Goal: Use online tool/utility: Utilize a website feature to perform a specific function

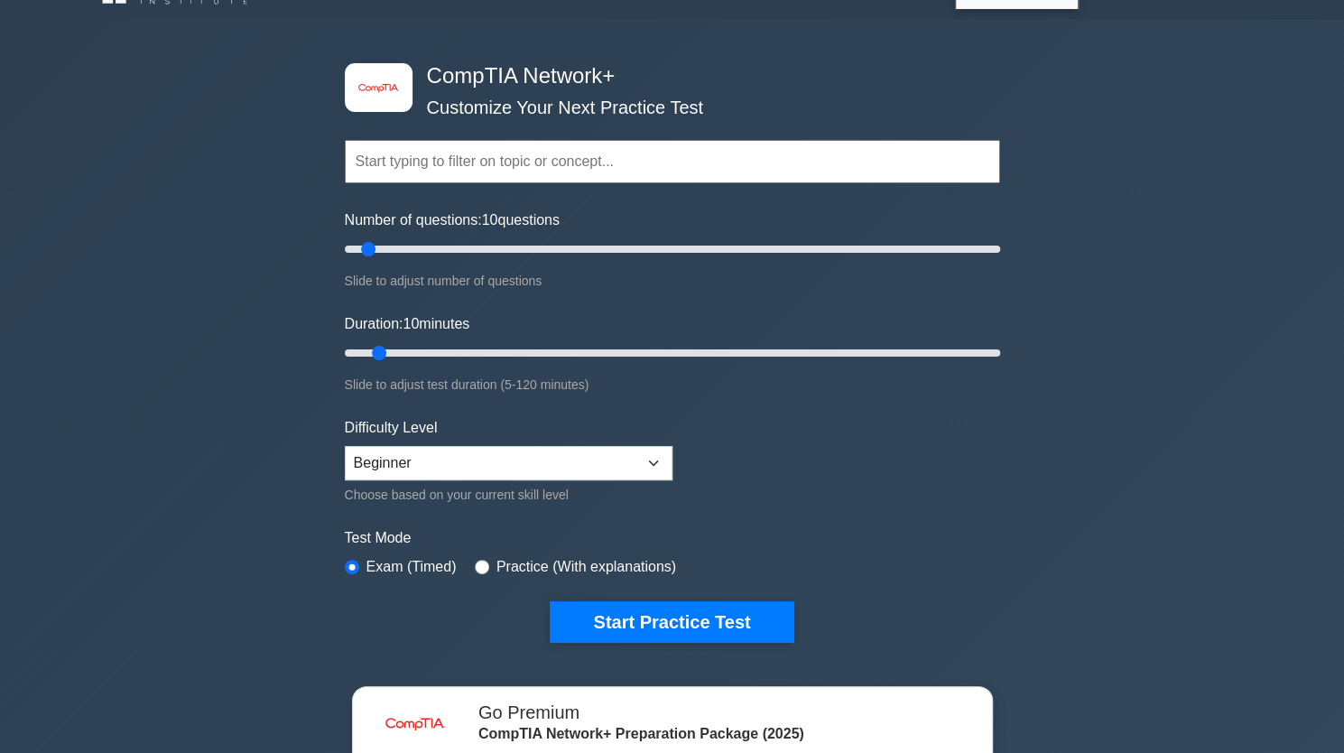
scroll to position [39, 0]
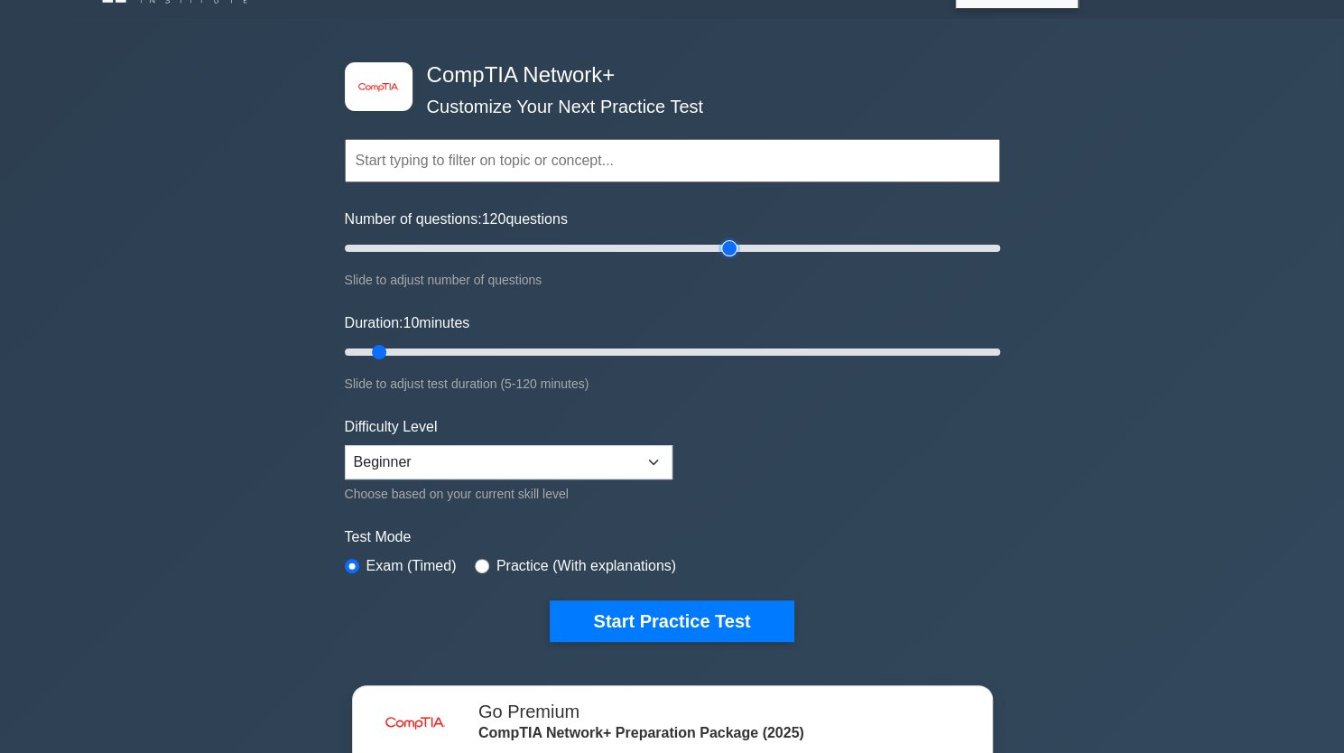
drag, startPoint x: 368, startPoint y: 251, endPoint x: 736, endPoint y: 255, distance: 367.3
type input "120"
click at [736, 255] on input "Number of questions: 120 questions" at bounding box center [672, 248] width 655 height 22
click at [390, 460] on select "Beginner Intermediate Expert" at bounding box center [509, 462] width 328 height 34
click at [782, 532] on label "Test Mode" at bounding box center [672, 537] width 655 height 22
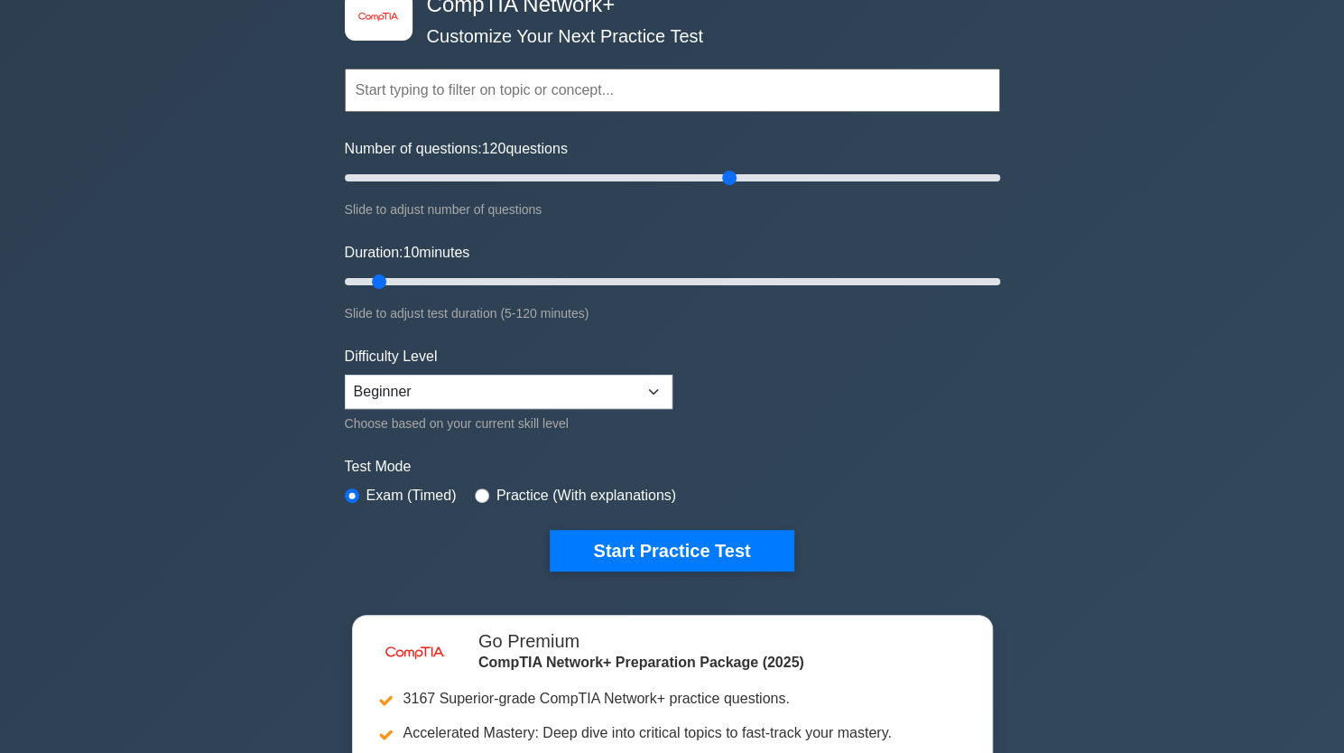
scroll to position [110, 0]
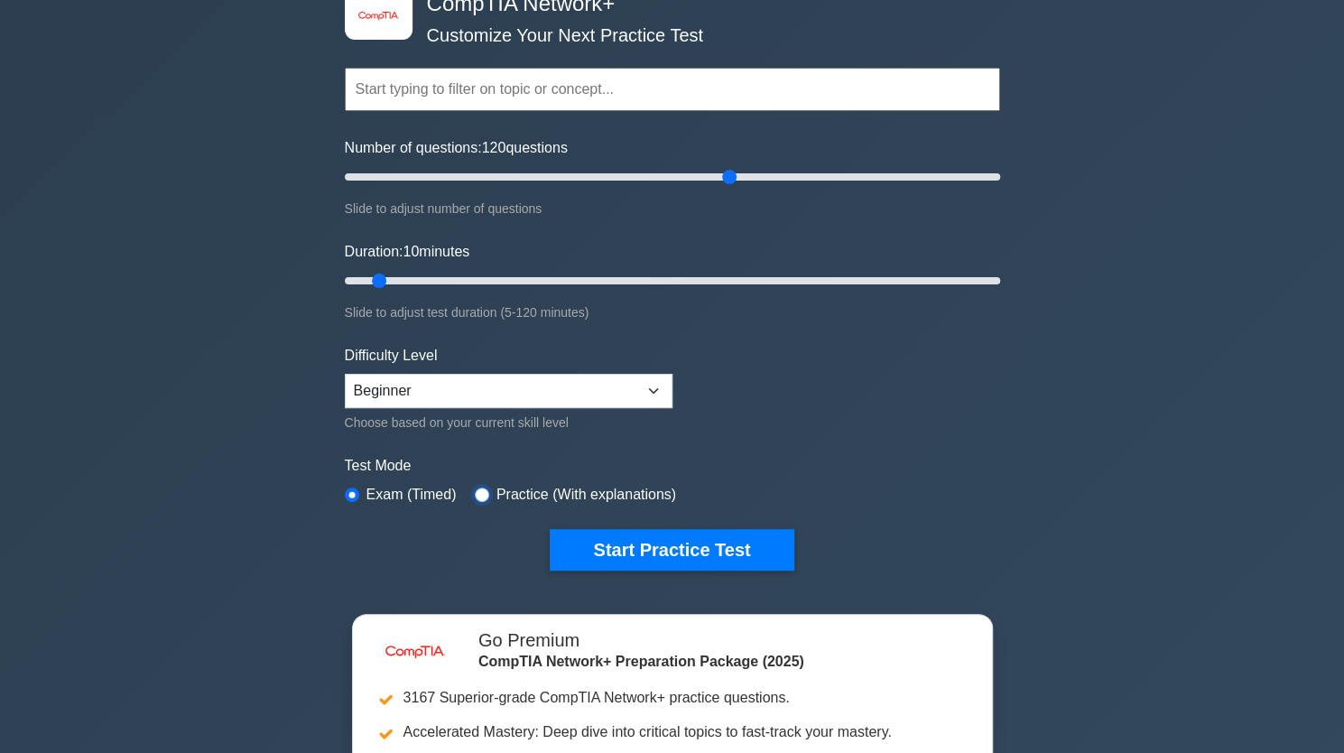
click at [482, 492] on input "radio" at bounding box center [482, 494] width 14 height 14
radio input "true"
click at [401, 382] on select "Beginner Intermediate Expert" at bounding box center [509, 391] width 328 height 34
select select "intermediate"
click at [345, 374] on select "Beginner Intermediate Expert" at bounding box center [509, 391] width 328 height 34
